Goal: Task Accomplishment & Management: Manage account settings

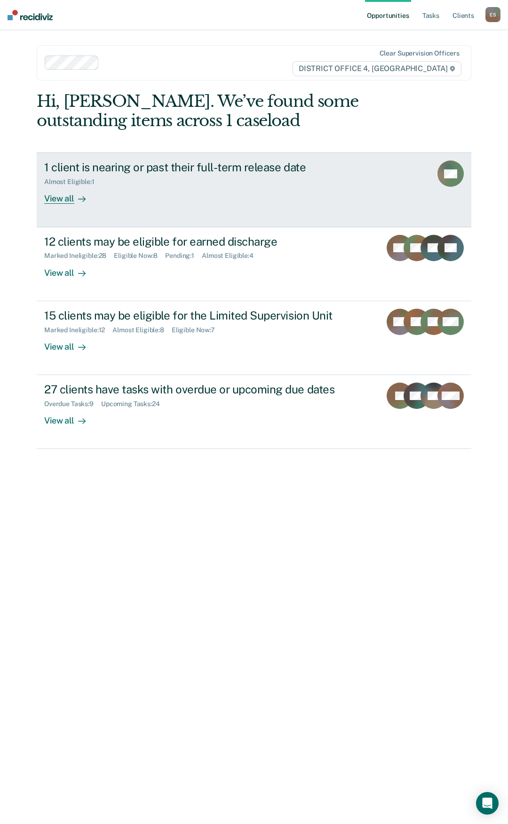
click at [63, 200] on div "View all" at bounding box center [70, 195] width 53 height 18
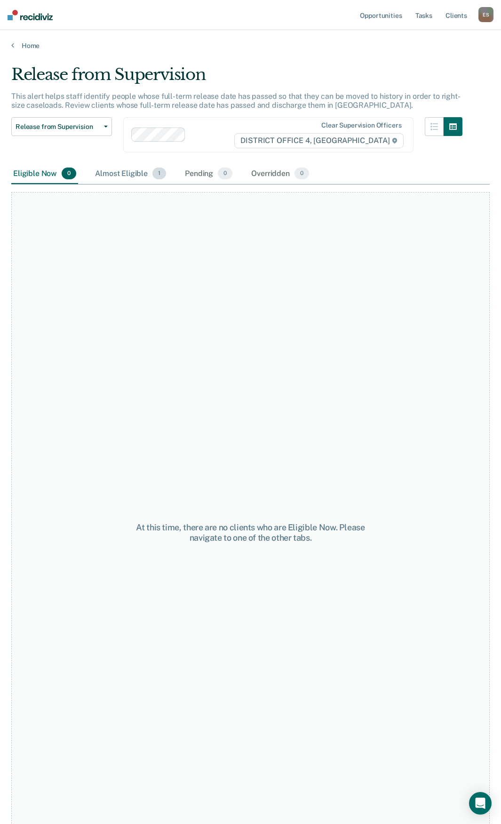
click at [119, 173] on div "Almost Eligible 1" at bounding box center [130, 174] width 75 height 21
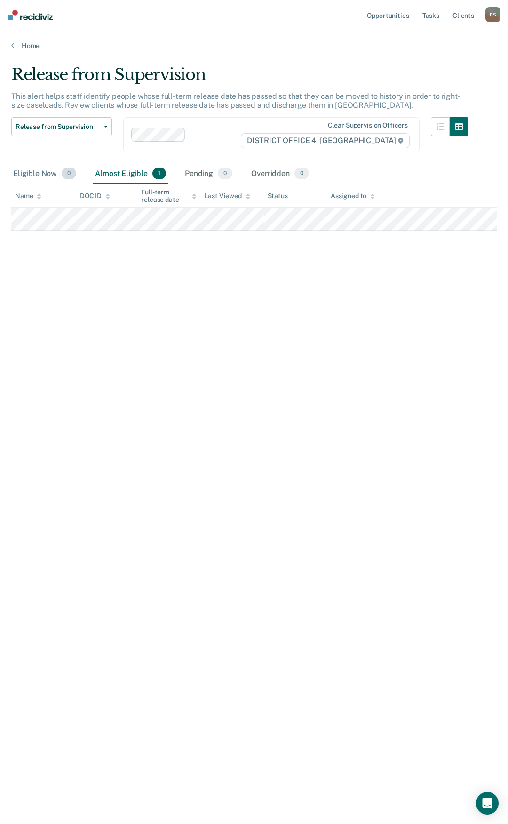
click at [43, 178] on div "Eligible Now 0" at bounding box center [44, 174] width 67 height 21
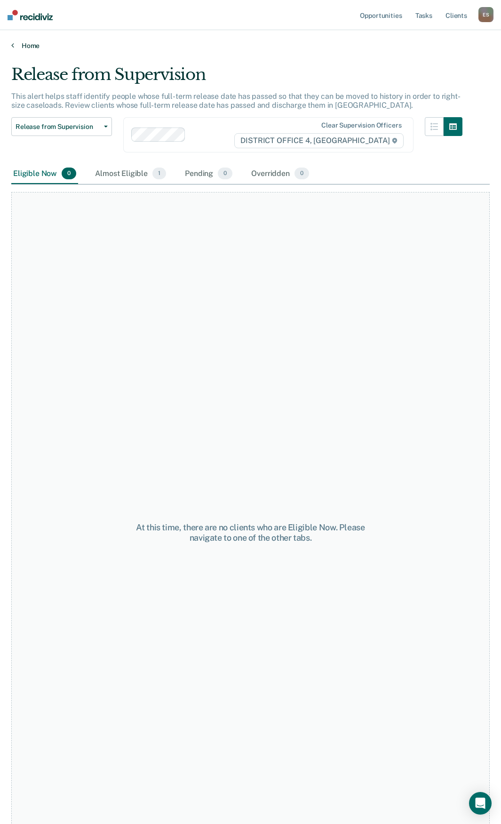
click at [16, 47] on link "Home" at bounding box center [250, 45] width 478 height 8
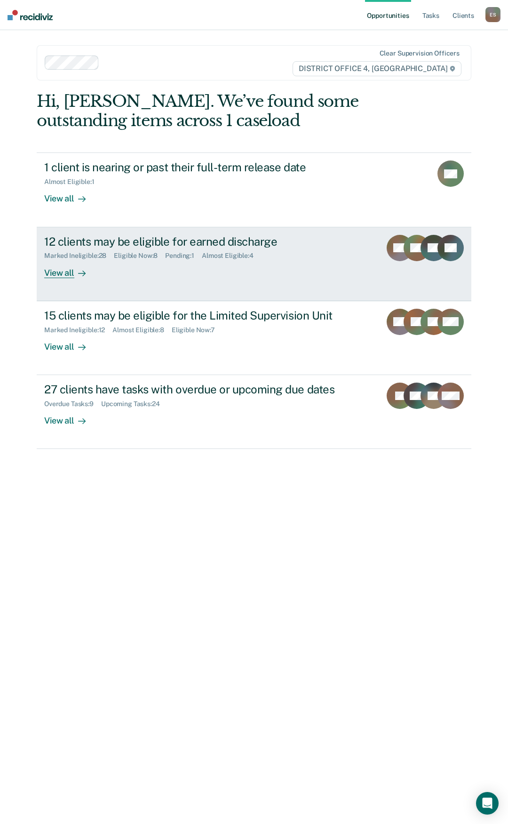
click at [95, 242] on div "12 clients may be eligible for earned discharge" at bounding box center [208, 242] width 329 height 14
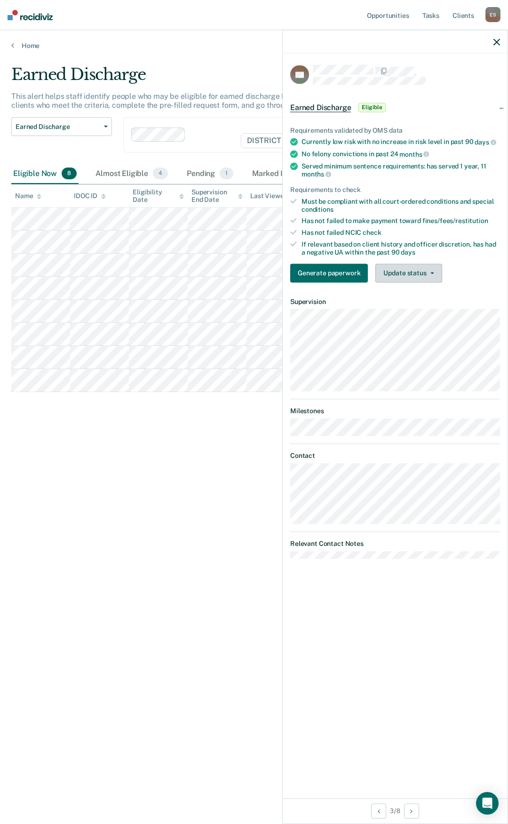
click at [393, 269] on button "Update status" at bounding box center [408, 272] width 66 height 19
click at [390, 309] on button "Mark Ineligible" at bounding box center [420, 310] width 91 height 15
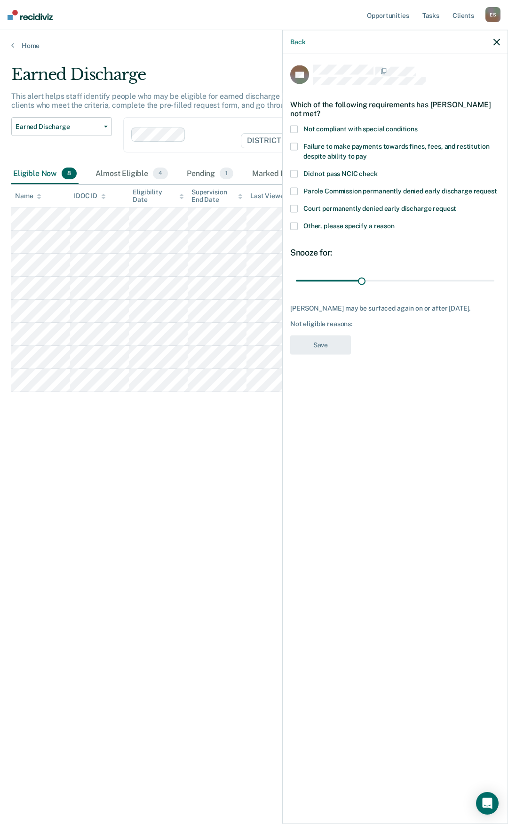
click at [297, 127] on span at bounding box center [294, 130] width 8 height 8
drag, startPoint x: 363, startPoint y: 279, endPoint x: 507, endPoint y: 287, distance: 144.6
type input "90"
click at [494, 287] on input "range" at bounding box center [395, 280] width 198 height 16
click at [302, 347] on button "Save" at bounding box center [320, 344] width 61 height 19
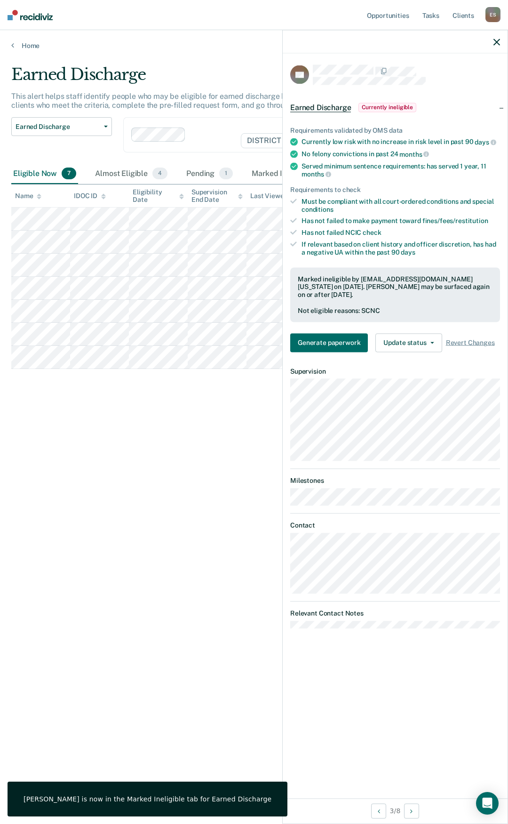
click at [494, 42] on icon "button" at bounding box center [496, 42] width 7 height 7
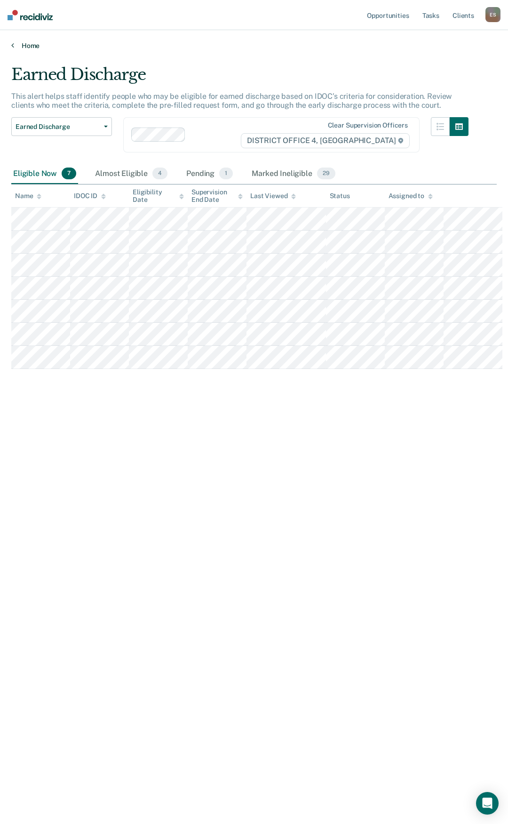
click at [14, 43] on icon at bounding box center [12, 45] width 3 height 8
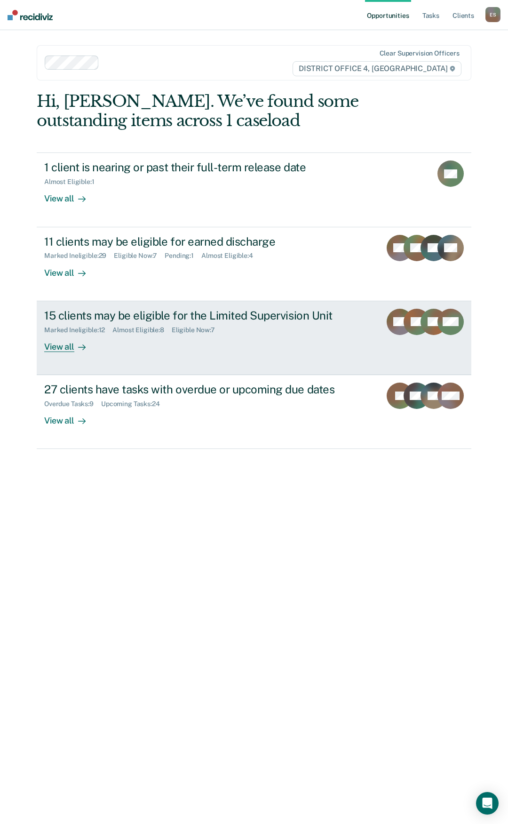
click at [62, 344] on div "View all" at bounding box center [70, 342] width 53 height 18
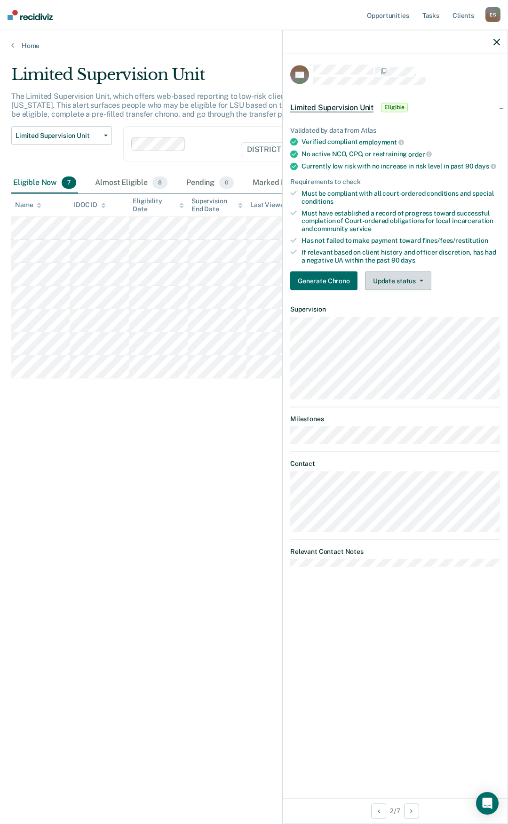
click at [404, 281] on button "Update status" at bounding box center [398, 280] width 66 height 19
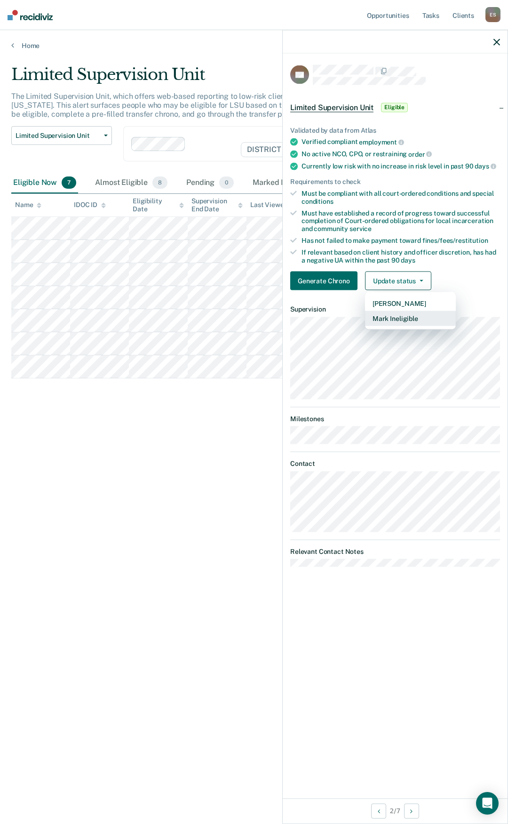
click at [391, 318] on button "Mark Ineligible" at bounding box center [410, 318] width 91 height 15
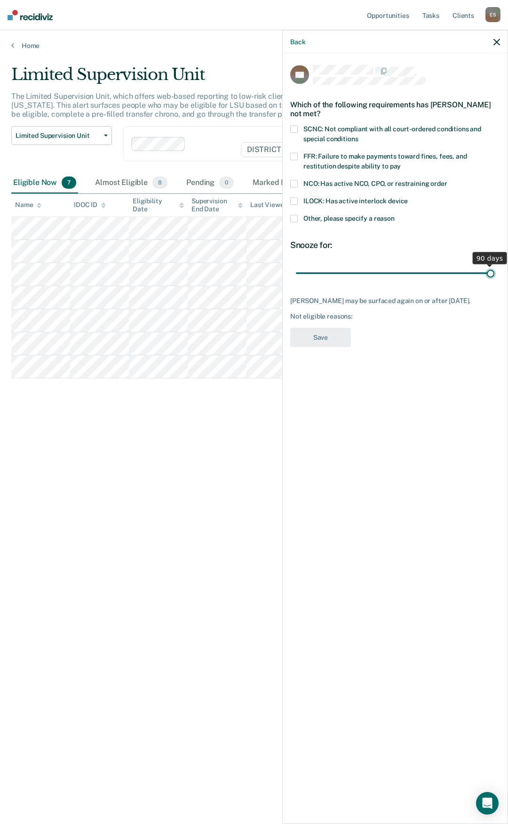
drag, startPoint x: 360, startPoint y: 274, endPoint x: 507, endPoint y: 299, distance: 149.3
type input "90"
click at [494, 281] on input "range" at bounding box center [395, 273] width 198 height 16
click at [294, 219] on span at bounding box center [294, 219] width 8 height 8
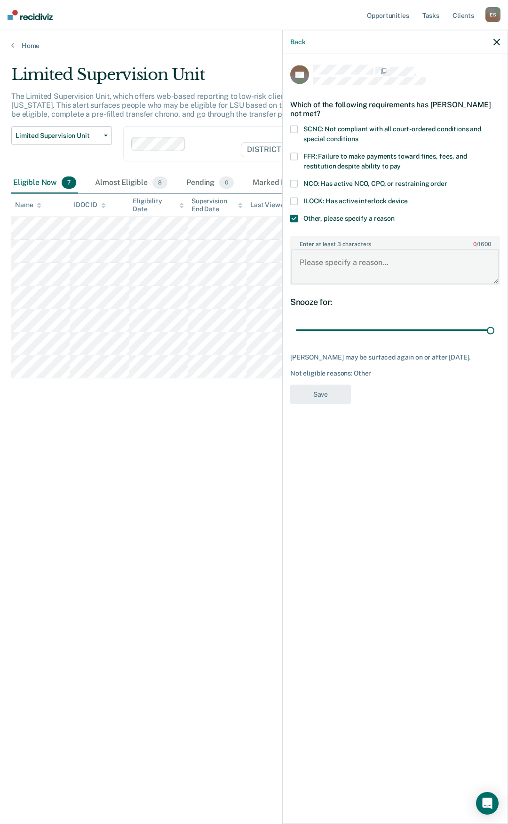
click at [311, 277] on textarea "Enter at least 3 characters 0 / 1600" at bounding box center [395, 266] width 208 height 35
type textarea "substance use"
click at [337, 399] on button "Save" at bounding box center [320, 393] width 61 height 19
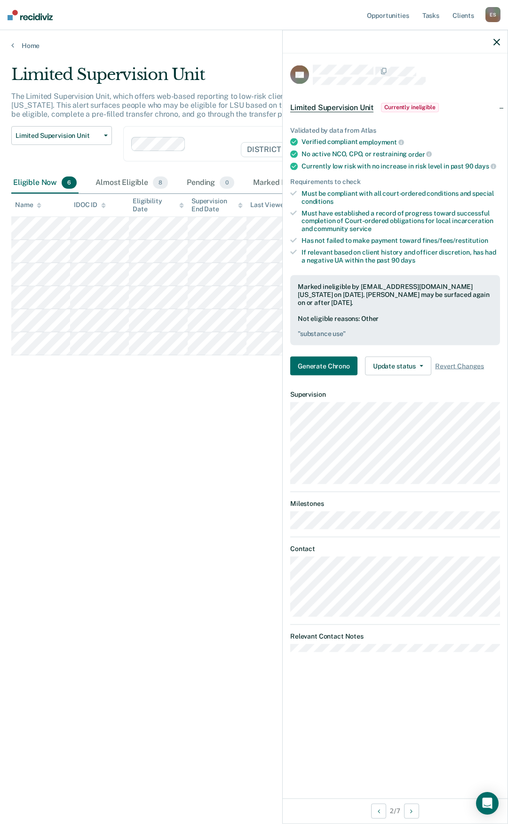
click at [497, 39] on icon "button" at bounding box center [496, 42] width 7 height 7
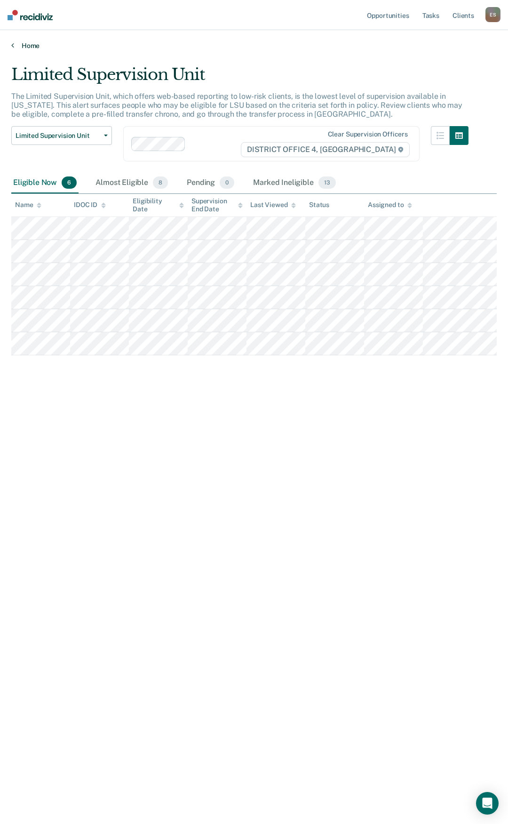
click at [28, 43] on link "Home" at bounding box center [253, 45] width 485 height 8
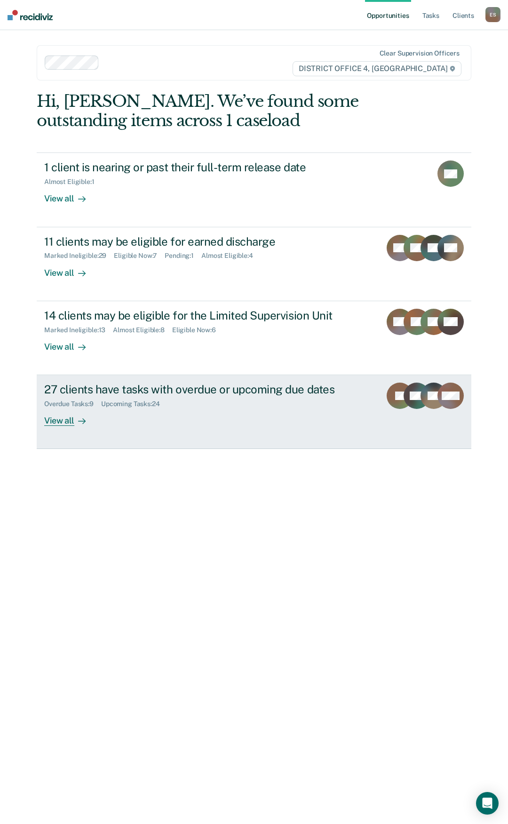
click at [60, 421] on div "View all" at bounding box center [70, 417] width 53 height 18
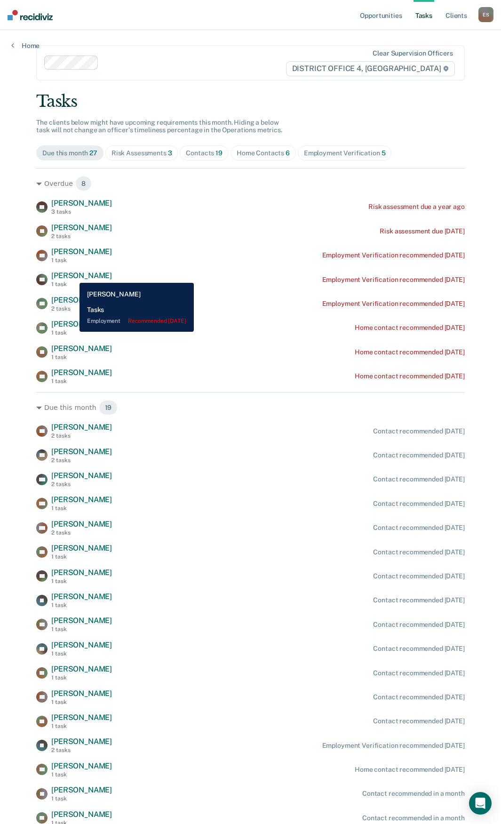
click at [72, 276] on span "Daren Anderson" at bounding box center [81, 275] width 61 height 9
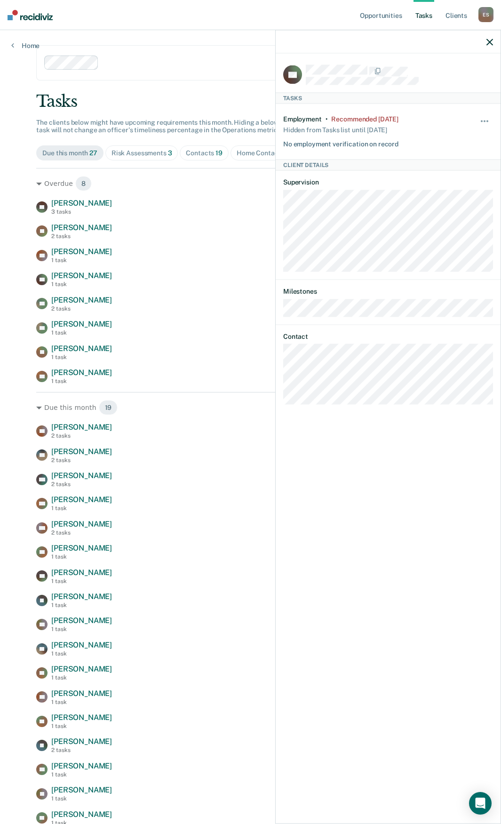
click at [483, 115] on div "Hide from tasks list for... 7 days 30 days 90 days" at bounding box center [485, 131] width 16 height 33
click at [486, 119] on button "button" at bounding box center [485, 126] width 16 height 15
click at [462, 193] on button "90 days" at bounding box center [459, 196] width 68 height 15
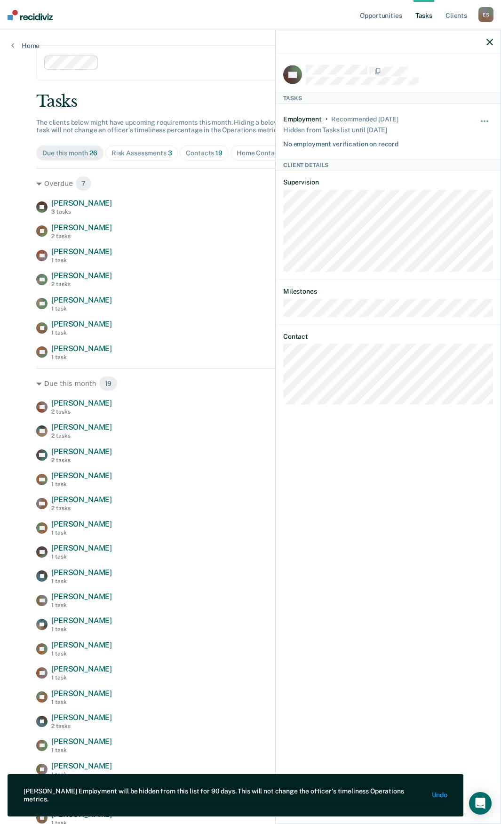
click at [489, 40] on icon "button" at bounding box center [489, 42] width 7 height 7
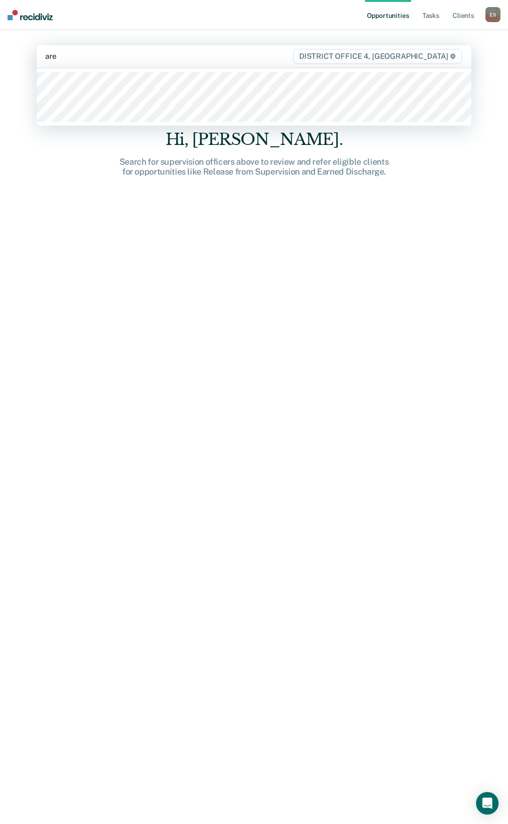
type input "areh"
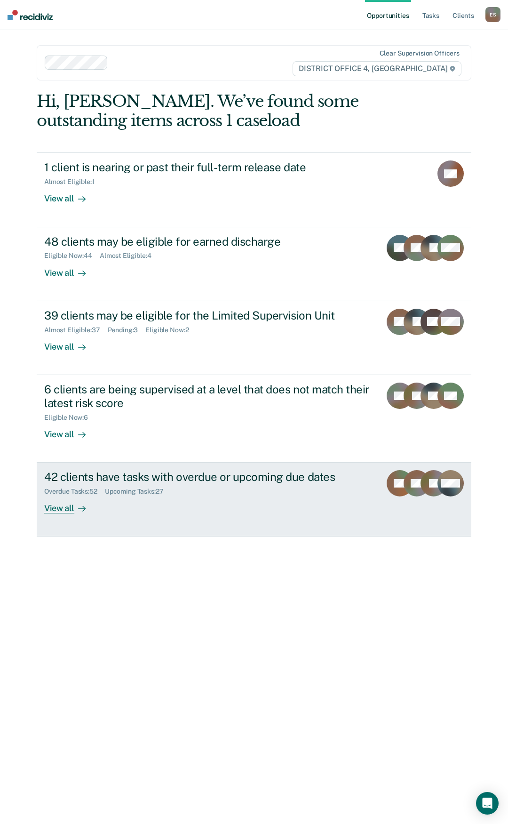
click at [55, 509] on div "View all" at bounding box center [70, 504] width 53 height 18
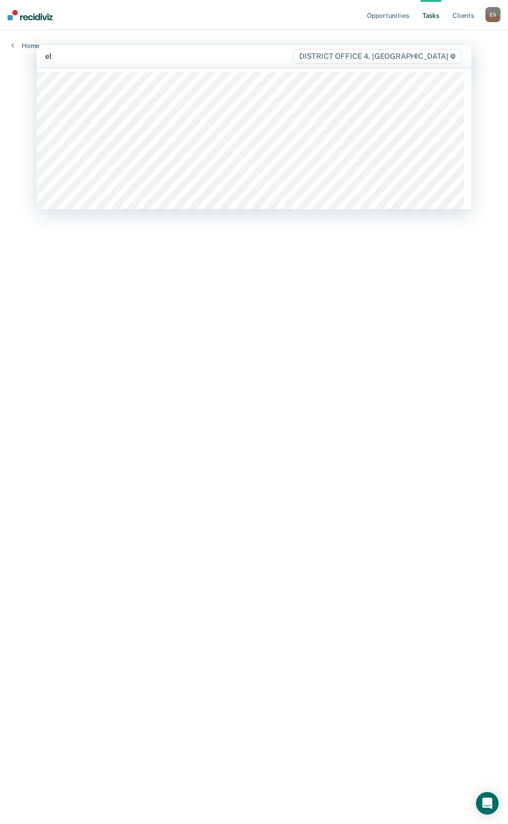
type input "ell"
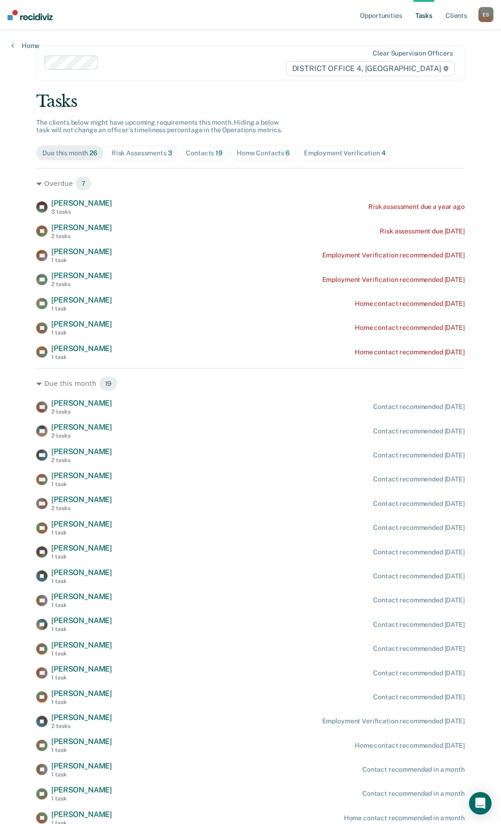
click at [16, 91] on div "Opportunities Tasks Client s Ellis, Sarah E S Profile How it works Log Out Home…" at bounding box center [250, 444] width 501 height 888
